Goal: Find contact information: Find contact information

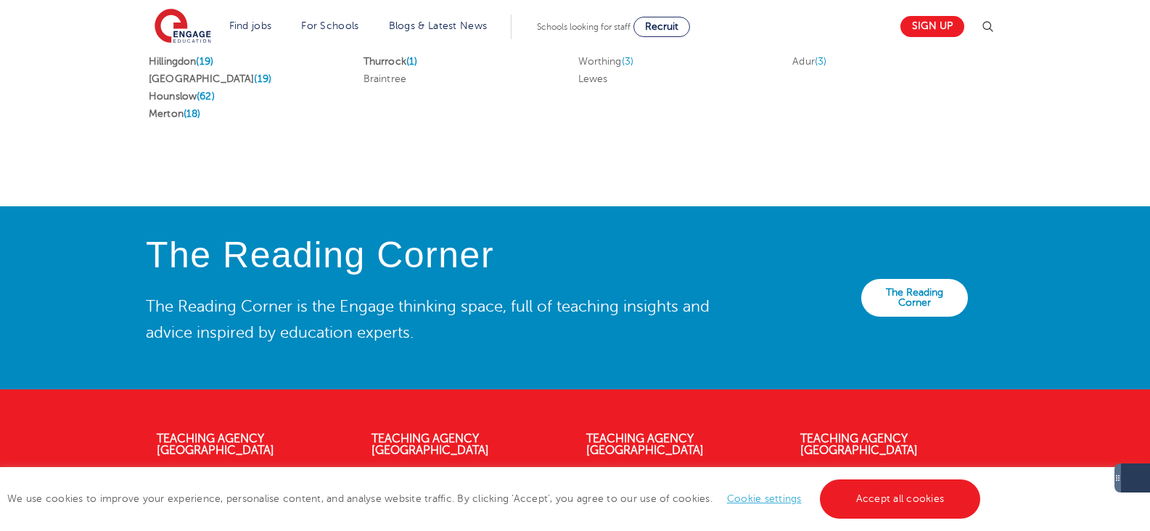
scroll to position [3030, 0]
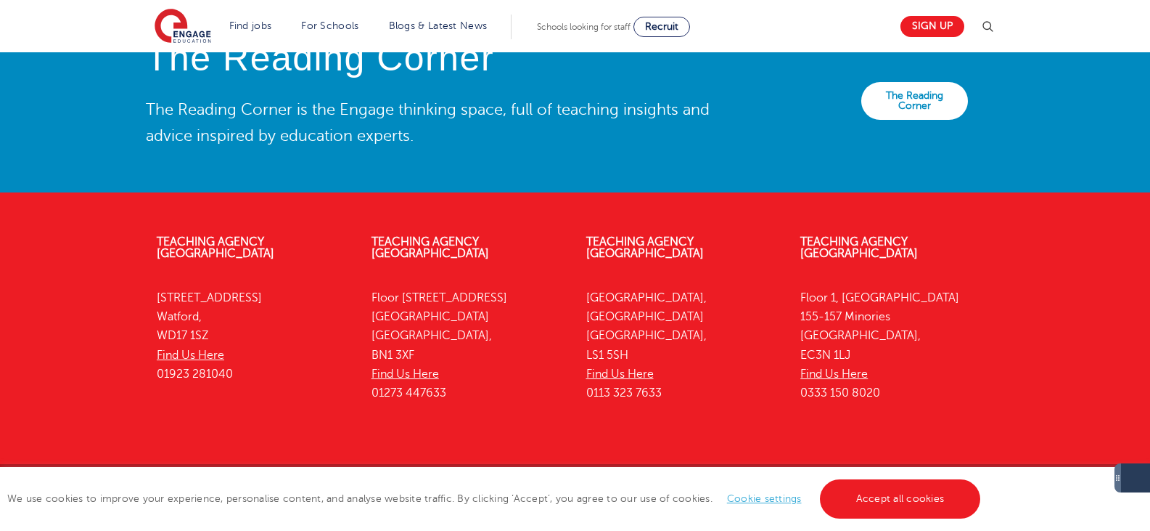
click at [494, 379] on div "Teaching Agency Brighton Floor 4, 100 Queens Road Brighton Brighton, BN1 3XF Fi…" at bounding box center [468, 321] width 215 height 214
click at [912, 500] on link "Accept all cookies" at bounding box center [900, 498] width 161 height 39
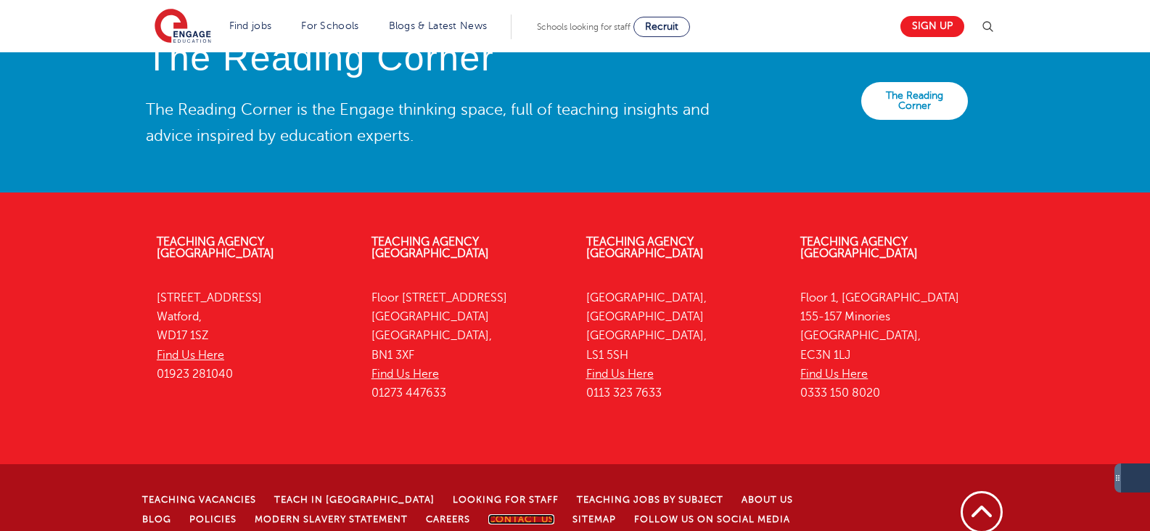
click at [488, 514] on link "Contact Us" at bounding box center [521, 519] width 66 height 10
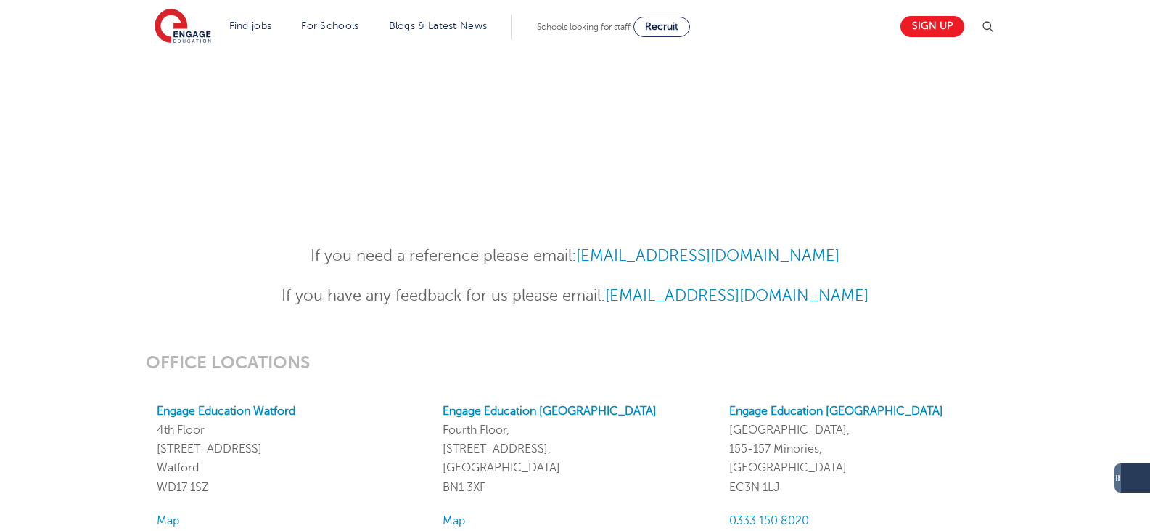
scroll to position [1016, 0]
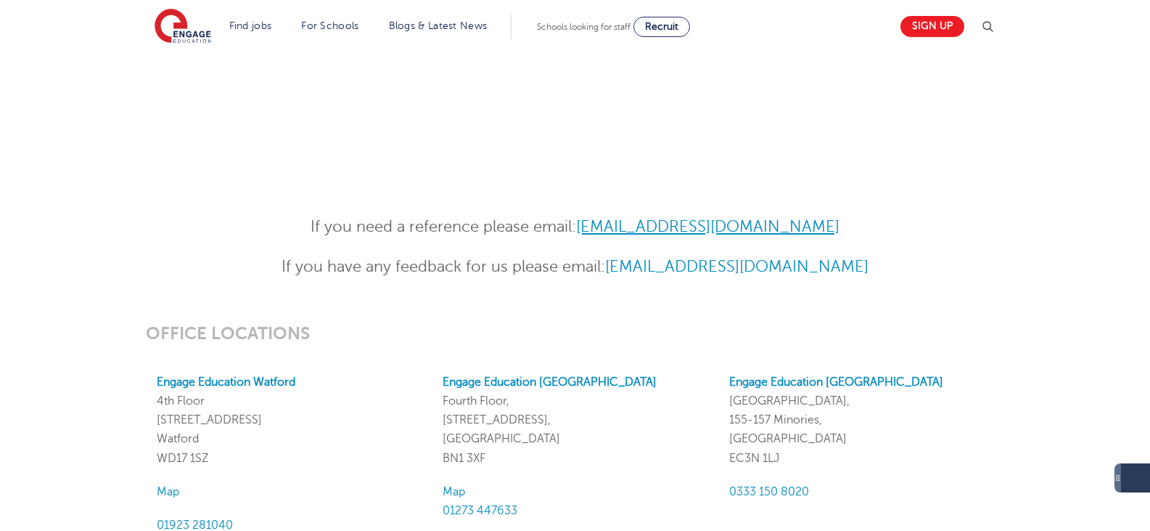
drag, startPoint x: 851, startPoint y: 232, endPoint x: 588, endPoint y: 231, distance: 262.7
click at [588, 231] on p "If you need a reference please email: [EMAIL_ADDRESS][DOMAIN_NAME]" at bounding box center [575, 226] width 712 height 25
copy link "[EMAIL_ADDRESS][DOMAIN_NAME]"
